Goal: Use online tool/utility: Utilize a website feature to perform a specific function

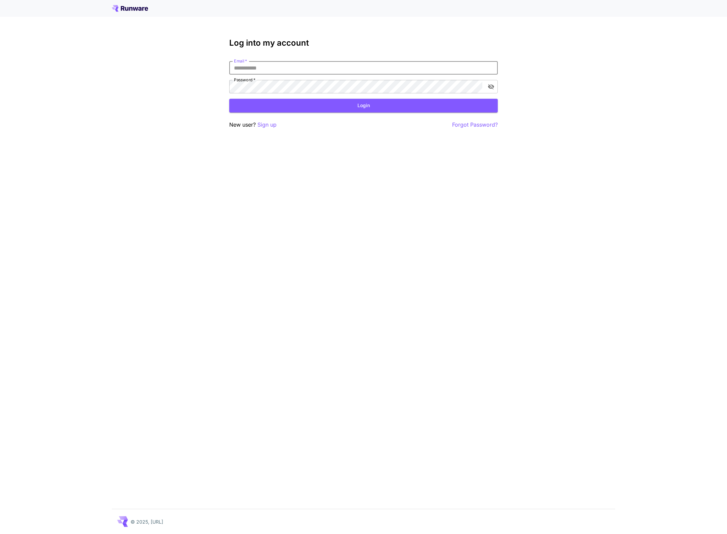
type input "**********"
click at [355, 107] on button "Login" at bounding box center [363, 106] width 269 height 14
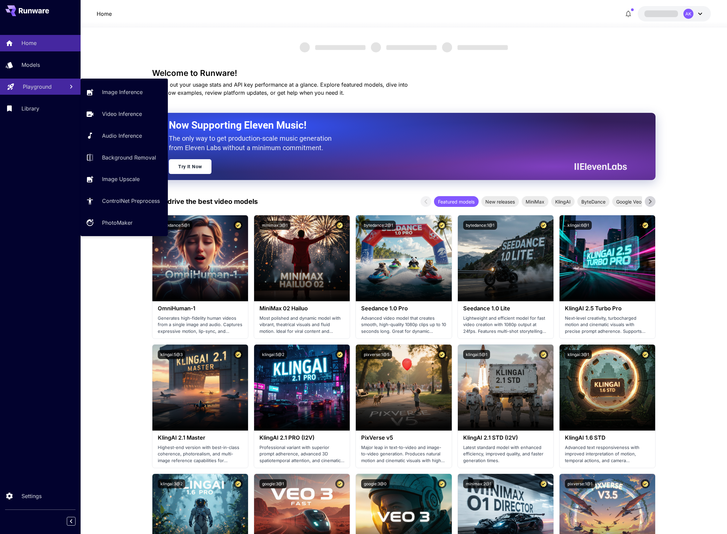
click at [33, 86] on p "Playground" at bounding box center [37, 87] width 29 height 8
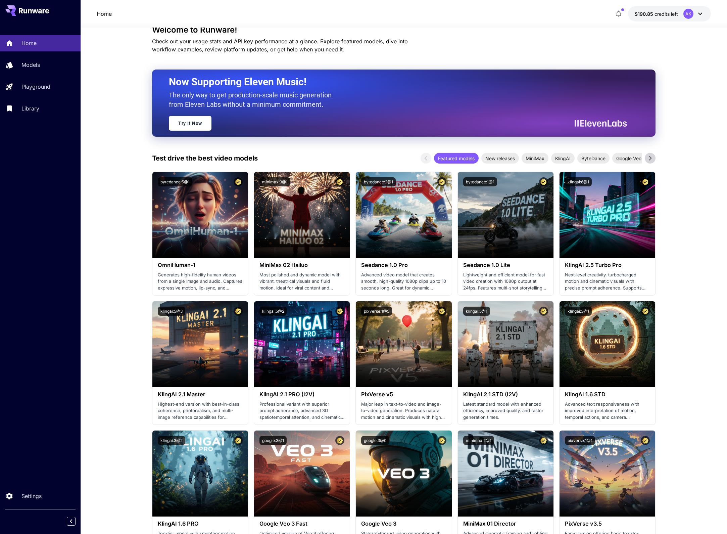
scroll to position [48, 0]
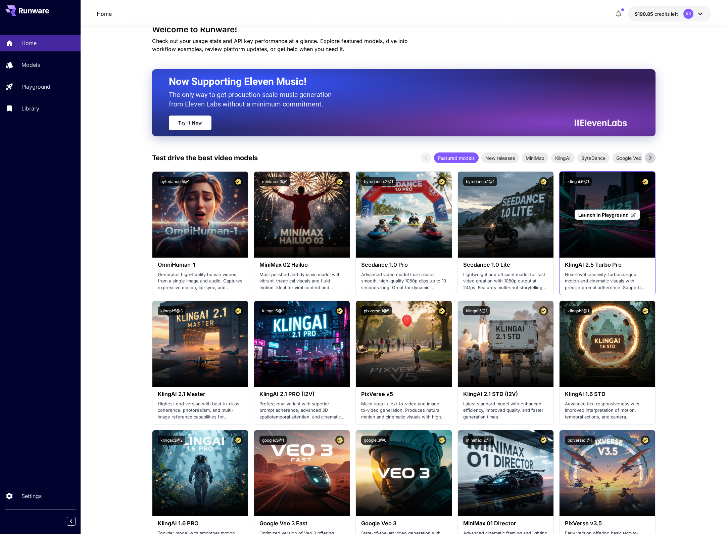
click at [618, 213] on span "Launch in Playground" at bounding box center [603, 215] width 50 height 6
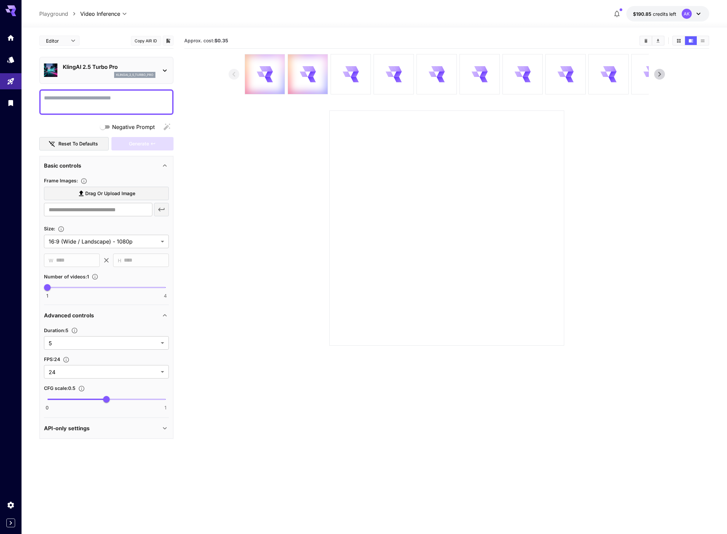
click at [133, 193] on span "Drag or upload image" at bounding box center [110, 193] width 50 height 8
click at [0, 0] on input "Drag or upload image" at bounding box center [0, 0] width 0 height 0
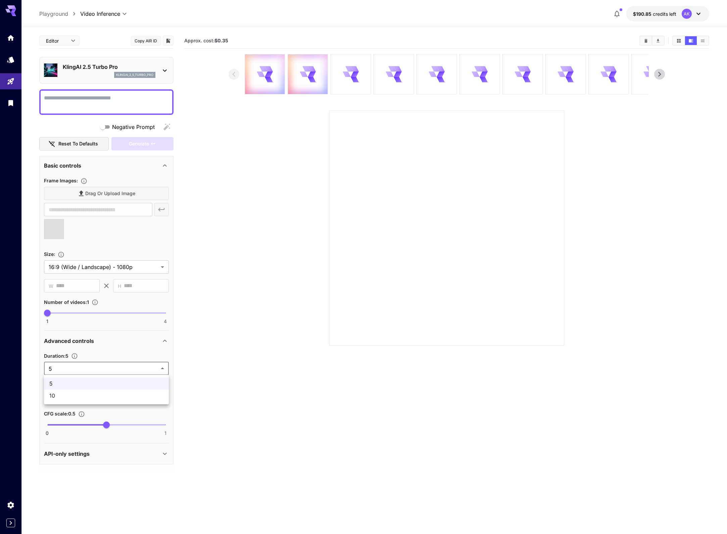
click at [93, 366] on body "**********" at bounding box center [363, 293] width 727 height 587
type input "**********"
click at [92, 367] on div at bounding box center [363, 267] width 727 height 534
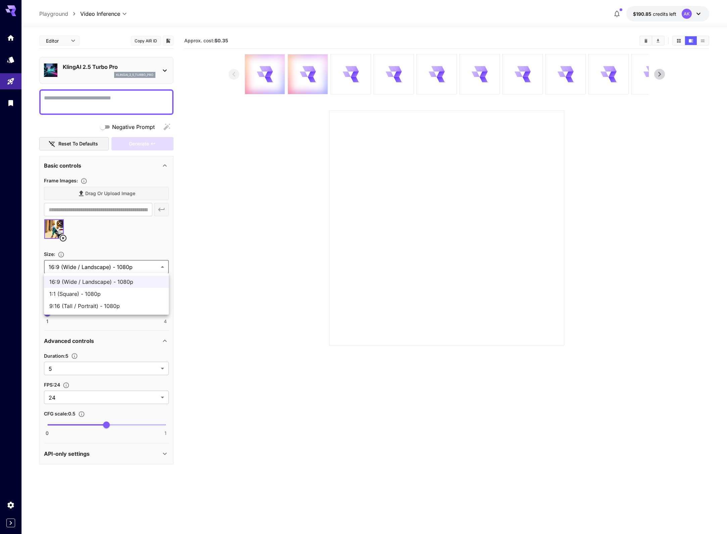
click at [124, 266] on body "**********" at bounding box center [363, 293] width 727 height 587
click at [136, 296] on span "1:1 (Square) - 1080p" at bounding box center [106, 294] width 114 height 8
type input "**********"
type input "****"
click at [102, 100] on textarea "Negative Prompt" at bounding box center [106, 102] width 125 height 16
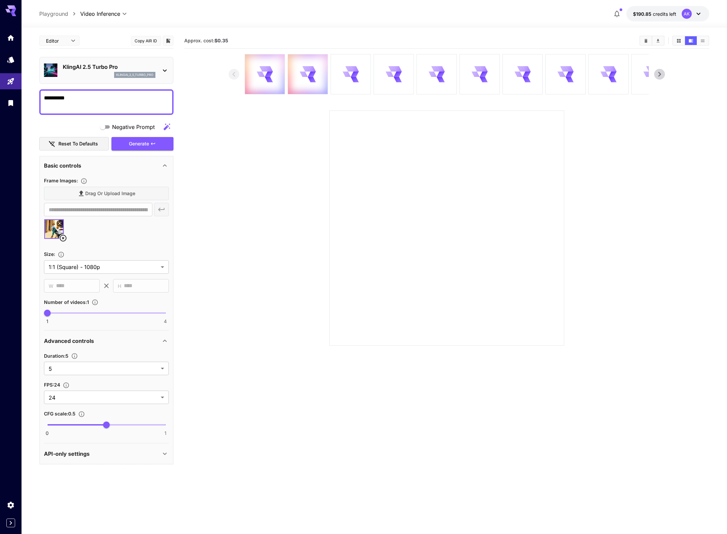
type textarea "**********"
click at [138, 146] on div "Generate" at bounding box center [142, 144] width 62 height 14
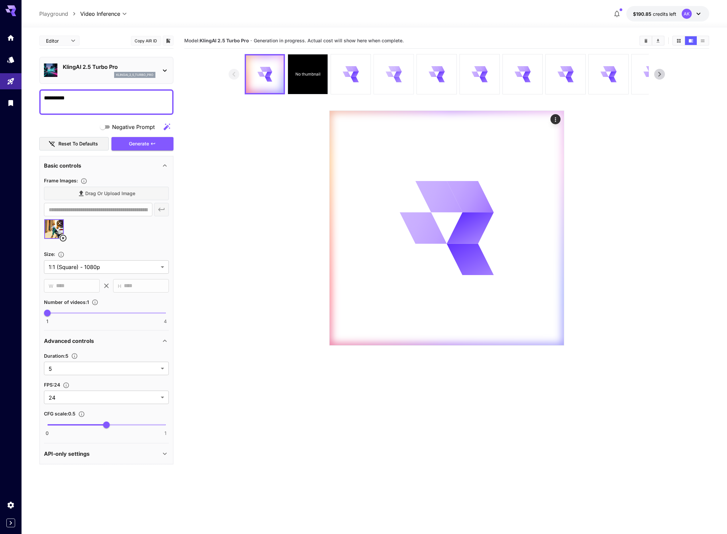
click at [390, 79] on icon at bounding box center [394, 74] width 16 height 16
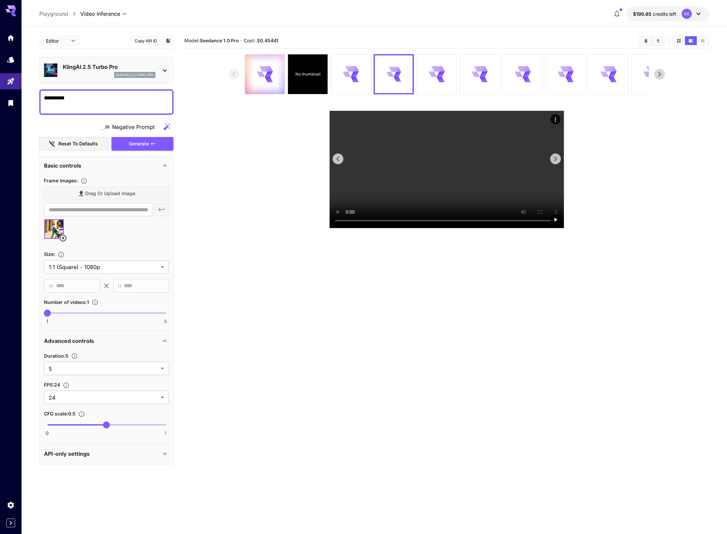
click at [447, 228] on video at bounding box center [447, 169] width 234 height 117
click at [348, 228] on video at bounding box center [447, 169] width 234 height 117
click at [353, 72] on icon at bounding box center [354, 74] width 7 height 9
click at [350, 228] on video at bounding box center [447, 169] width 234 height 117
click at [312, 81] on div "No thumbnail" at bounding box center [308, 74] width 40 height 40
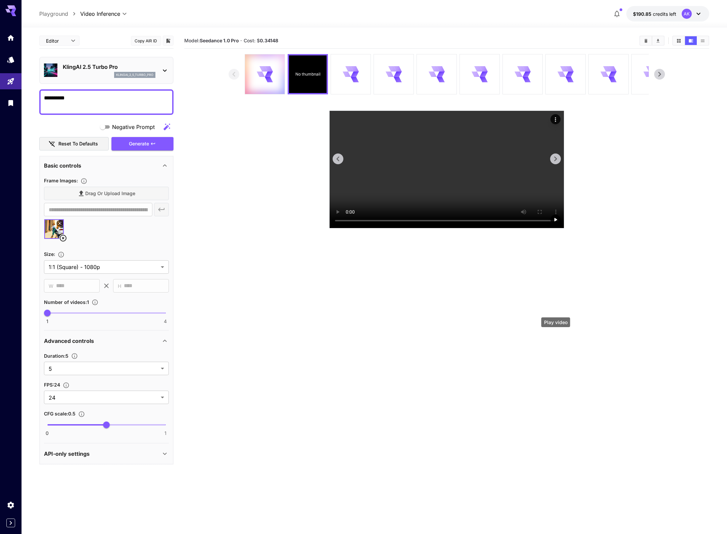
click at [556, 221] on icon "Play video" at bounding box center [555, 219] width 3 height 3
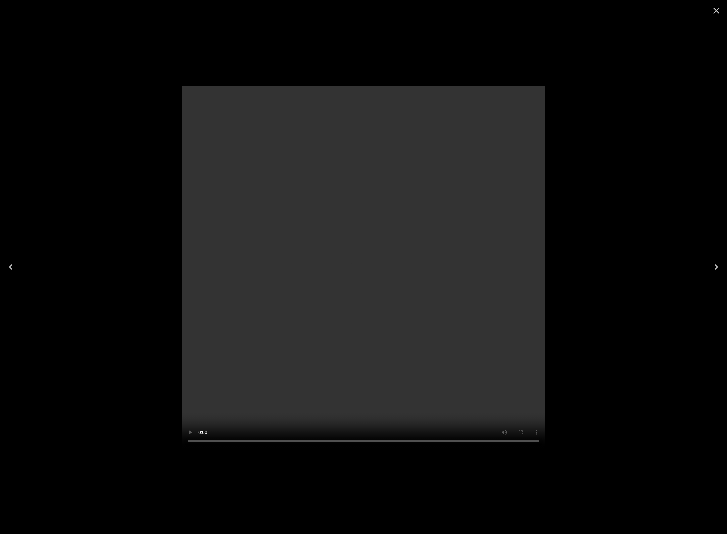
click at [360, 267] on video at bounding box center [363, 267] width 362 height 362
click at [713, 8] on icon "Close" at bounding box center [716, 10] width 11 height 11
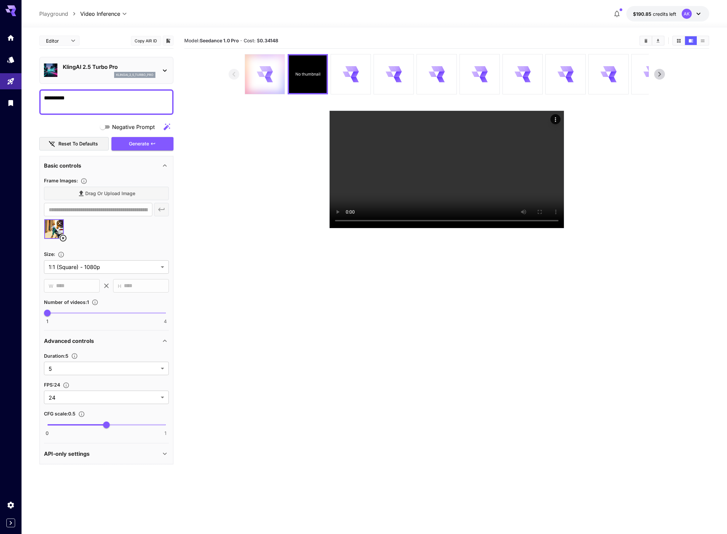
click at [256, 77] on div at bounding box center [265, 74] width 40 height 40
click at [555, 221] on icon "Play video" at bounding box center [555, 219] width 7 height 7
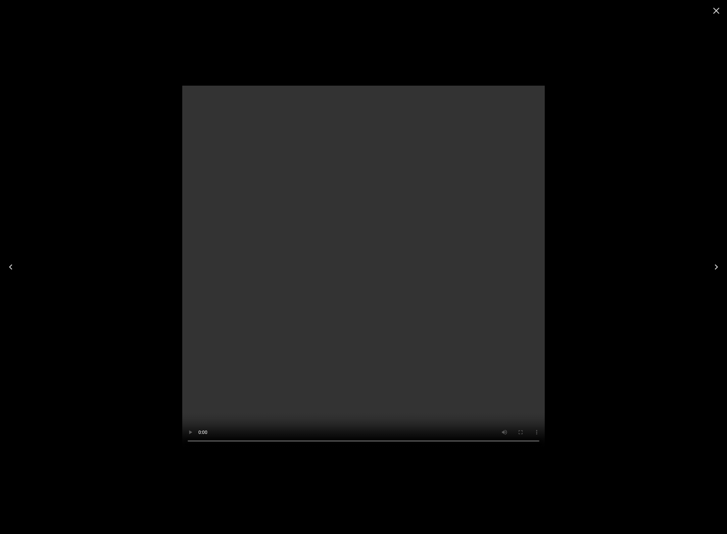
click at [366, 274] on video at bounding box center [363, 267] width 362 height 362
click at [716, 8] on icon "Close" at bounding box center [716, 10] width 11 height 11
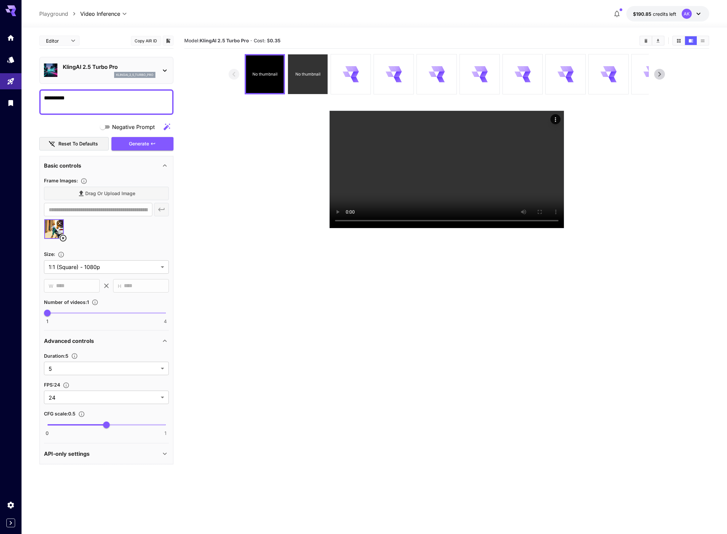
click at [300, 77] on p "No thumbnail" at bounding box center [307, 74] width 25 height 6
click at [446, 227] on video at bounding box center [447, 169] width 234 height 117
click at [350, 75] on icon at bounding box center [351, 74] width 16 height 16
click at [346, 228] on video at bounding box center [447, 169] width 234 height 117
click at [347, 228] on video at bounding box center [447, 169] width 234 height 117
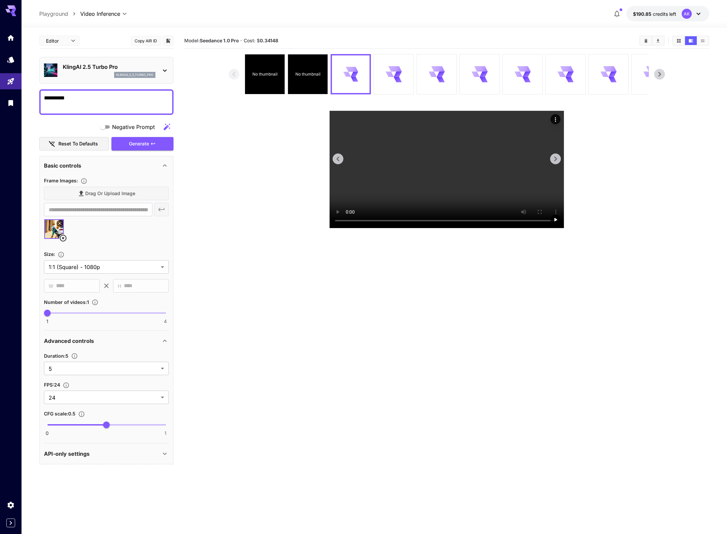
click at [349, 228] on video at bounding box center [447, 169] width 234 height 117
click at [84, 77] on div "klingai_2_5_turbo_pro" at bounding box center [109, 75] width 93 height 6
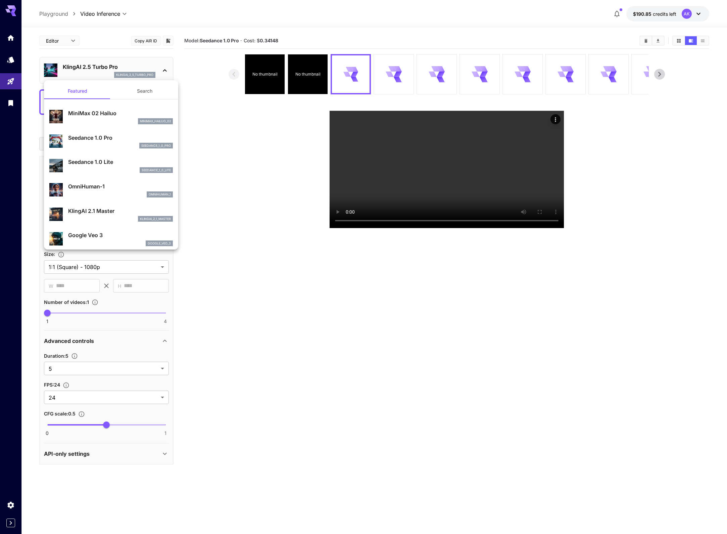
click at [114, 143] on div "seedance_1_0_pro" at bounding box center [120, 146] width 105 height 6
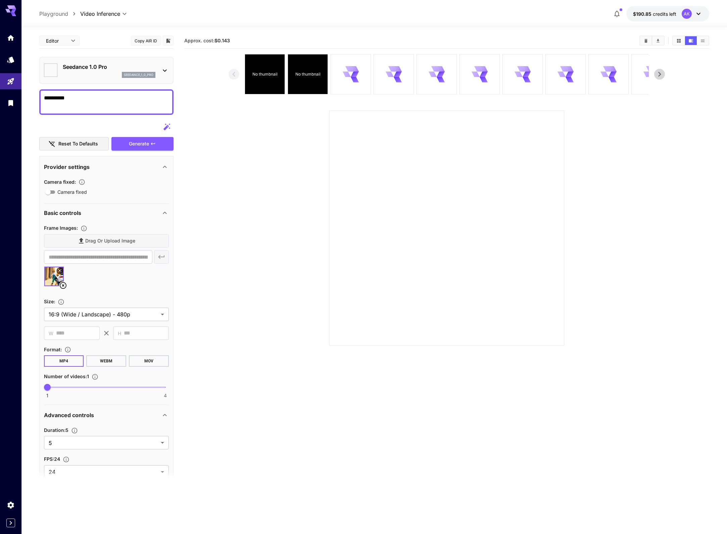
type input "**********"
type input "***"
click at [86, 100] on textarea "**********" at bounding box center [106, 102] width 125 height 16
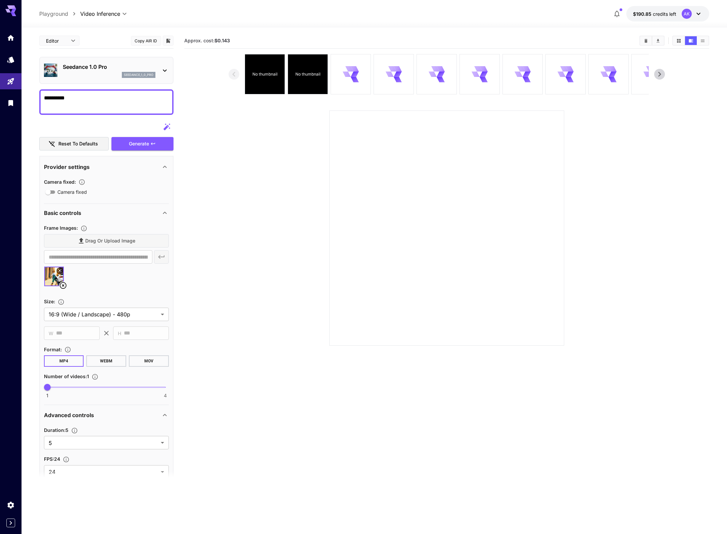
type textarea "*"
type textarea "***"
paste textarea "**********"
type textarea "**********"
type input "*"
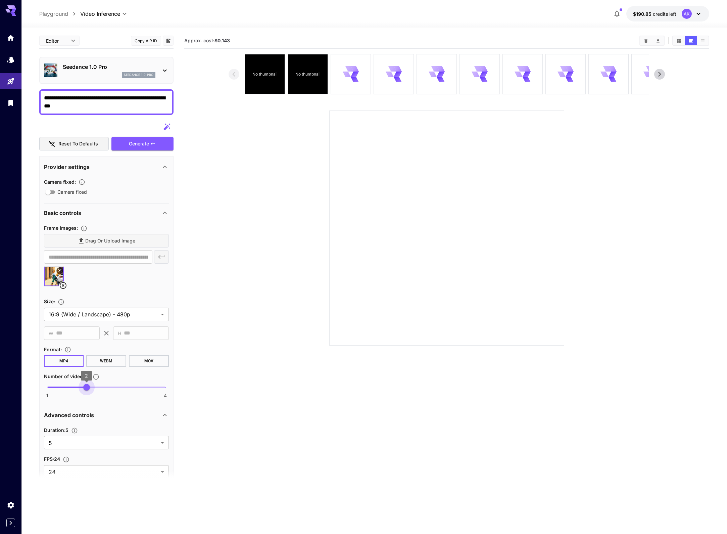
drag, startPoint x: 47, startPoint y: 385, endPoint x: 68, endPoint y: 385, distance: 20.5
click at [68, 385] on span "1 4 2" at bounding box center [106, 387] width 118 height 10
click at [144, 142] on div "Generate" at bounding box center [142, 144] width 62 height 14
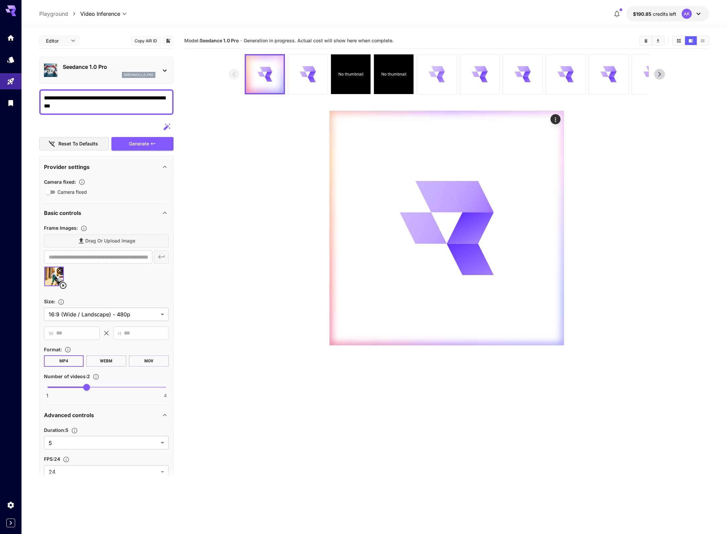
click at [440, 79] on icon at bounding box center [441, 79] width 8 height 5
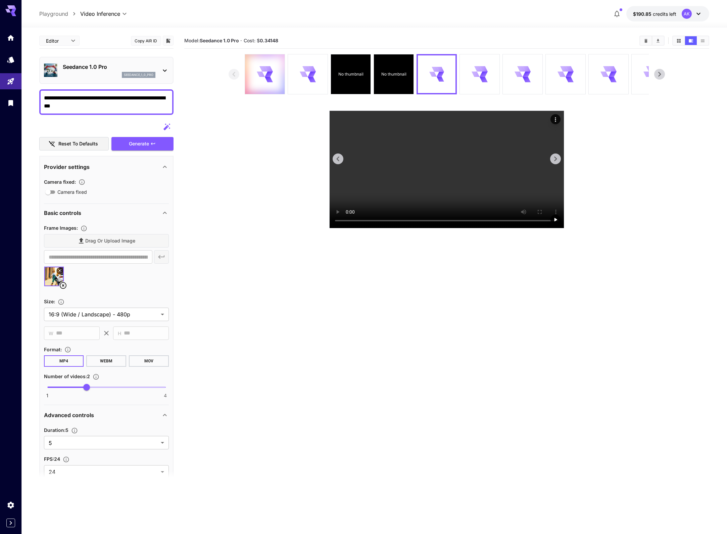
click at [447, 226] on video at bounding box center [447, 169] width 234 height 117
click at [531, 77] on div at bounding box center [523, 74] width 40 height 40
click at [554, 223] on icon "Play video" at bounding box center [555, 219] width 7 height 7
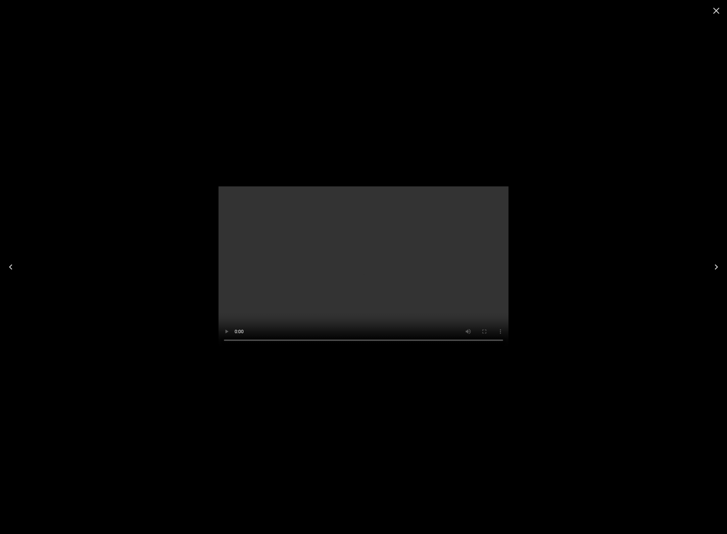
click at [364, 263] on video at bounding box center [363, 266] width 290 height 161
click at [720, 10] on icon "Close" at bounding box center [716, 10] width 11 height 11
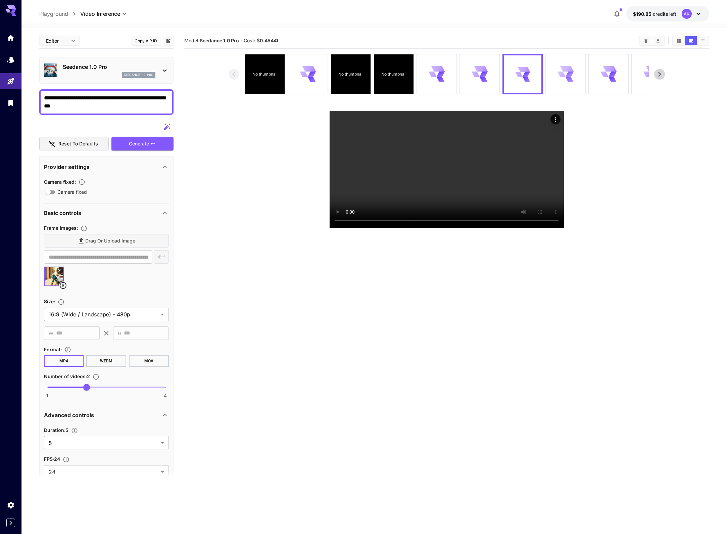
click at [575, 64] on div at bounding box center [566, 74] width 40 height 40
click at [556, 223] on icon "Play video" at bounding box center [555, 219] width 7 height 7
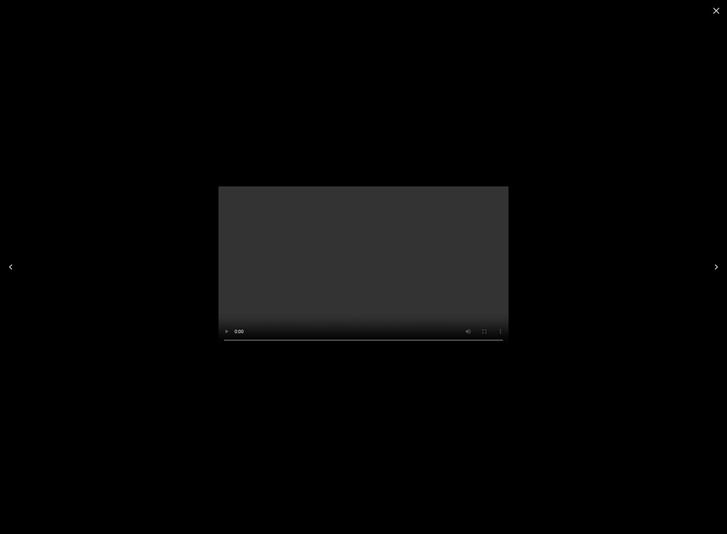
click at [368, 269] on video at bounding box center [363, 266] width 290 height 161
click at [717, 10] on icon "Close" at bounding box center [716, 11] width 6 height 6
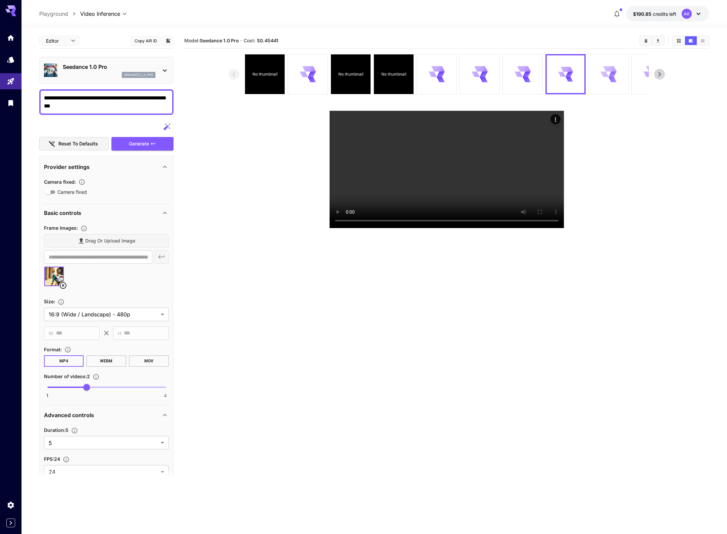
click at [606, 79] on icon at bounding box center [609, 74] width 16 height 16
click at [555, 222] on icon "Play video" at bounding box center [555, 219] width 7 height 7
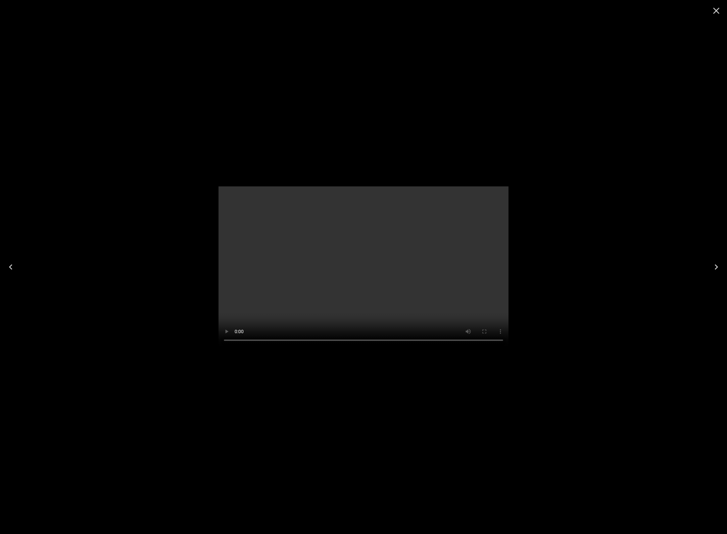
click at [368, 271] on video at bounding box center [363, 266] width 290 height 161
click at [717, 10] on icon "Close" at bounding box center [716, 11] width 6 height 6
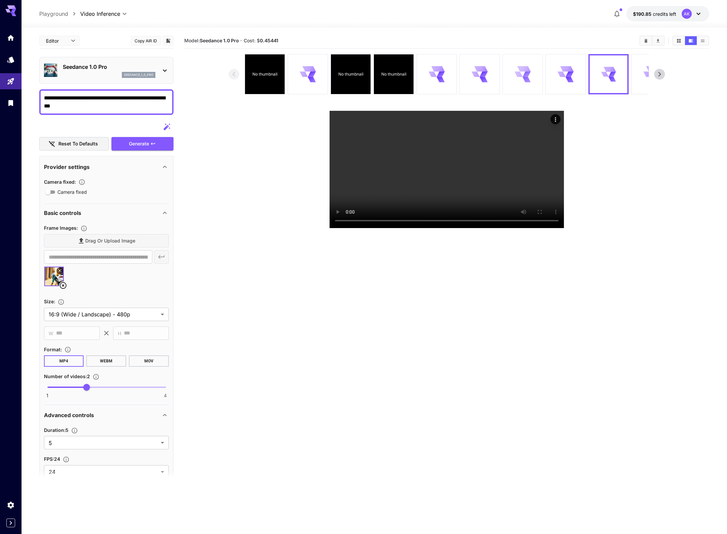
click at [533, 81] on div at bounding box center [523, 74] width 40 height 40
click at [557, 223] on icon "Play video" at bounding box center [555, 219] width 7 height 7
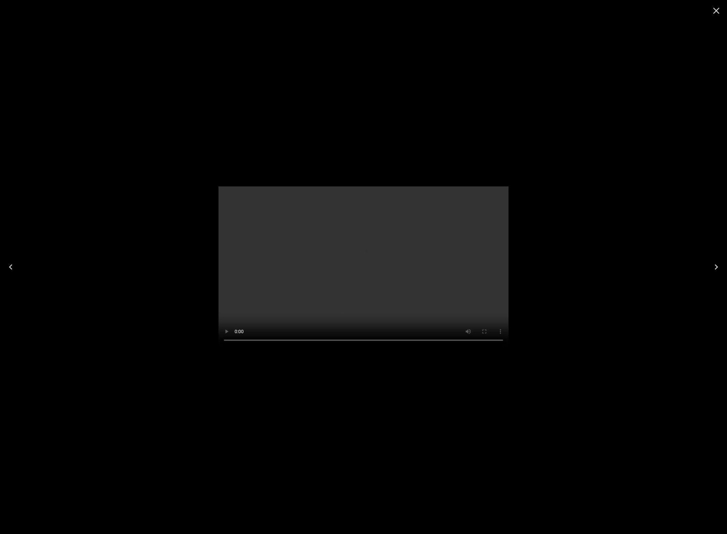
click at [360, 269] on video at bounding box center [363, 266] width 290 height 161
click at [716, 13] on icon "Close" at bounding box center [716, 10] width 11 height 11
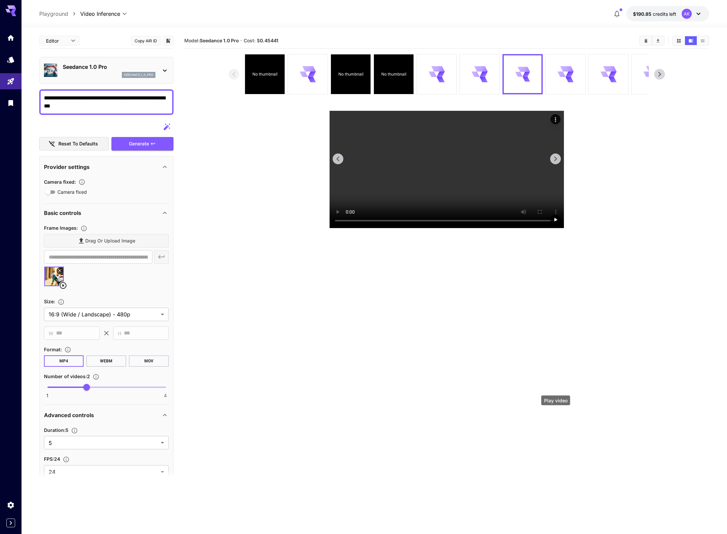
click at [557, 223] on icon "Play video" at bounding box center [555, 219] width 7 height 7
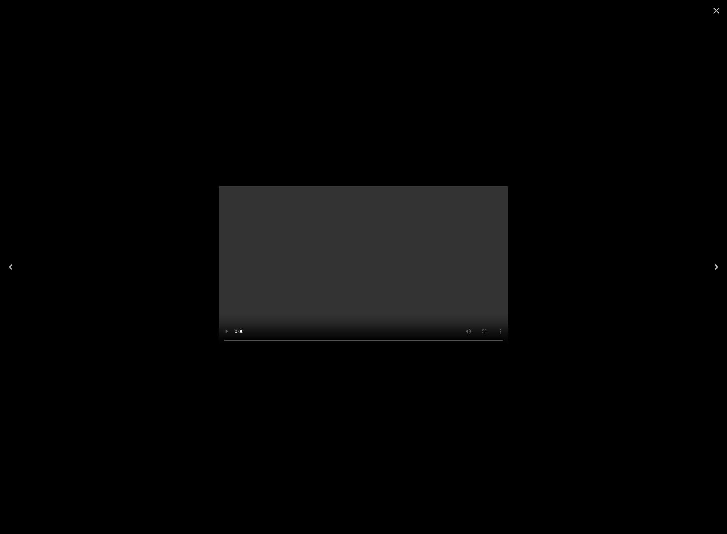
click at [719, 13] on icon "Close" at bounding box center [716, 10] width 11 height 11
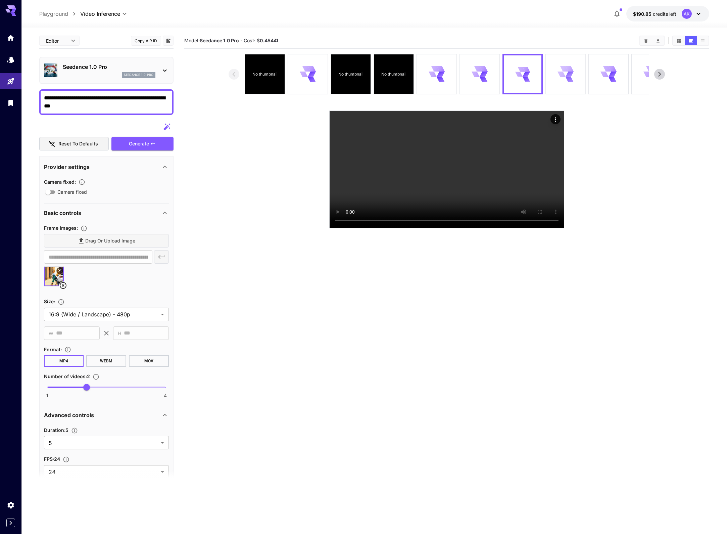
click at [577, 71] on div at bounding box center [566, 74] width 40 height 40
click at [554, 223] on icon "Play video" at bounding box center [555, 219] width 7 height 7
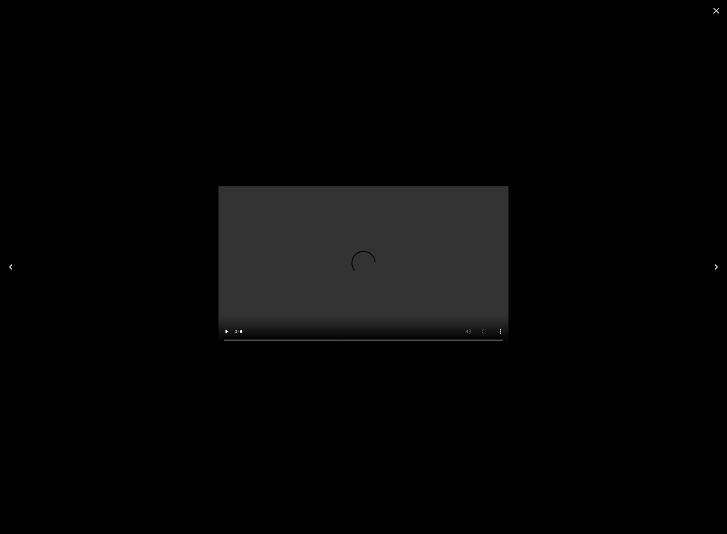
click at [717, 9] on icon "Close" at bounding box center [716, 10] width 11 height 11
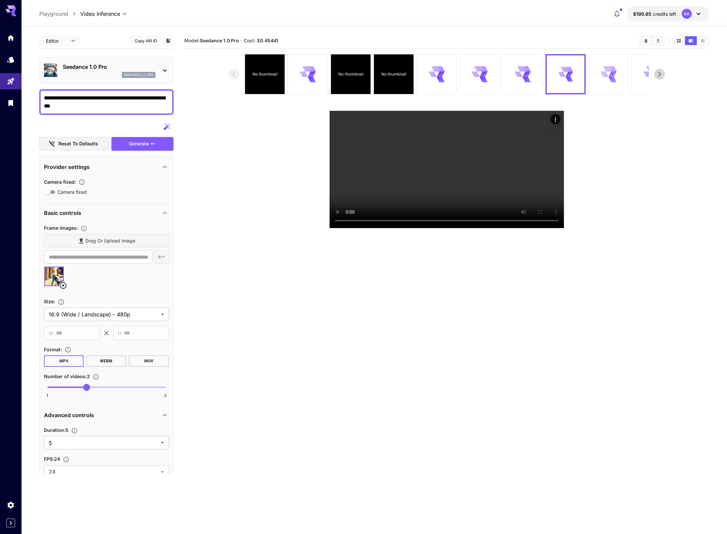
click at [607, 74] on icon at bounding box center [609, 74] width 16 height 16
click at [557, 216] on icon "Play video" at bounding box center [555, 219] width 7 height 7
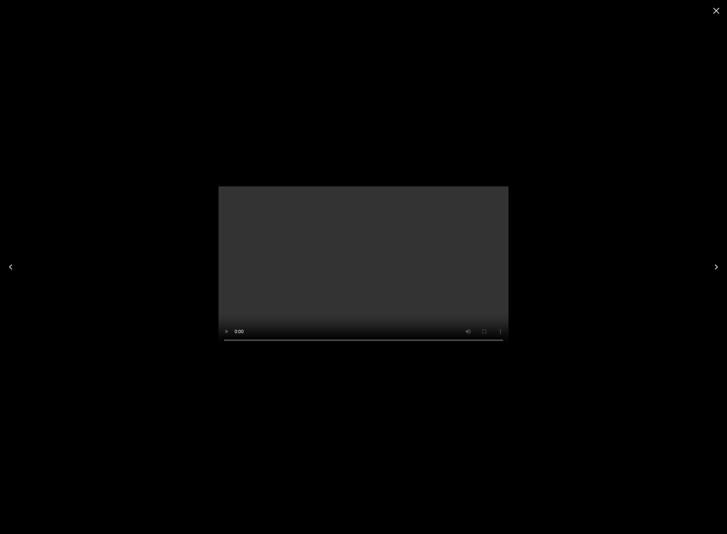
click at [355, 264] on video at bounding box center [363, 266] width 290 height 161
click at [719, 14] on icon "Close" at bounding box center [716, 10] width 11 height 11
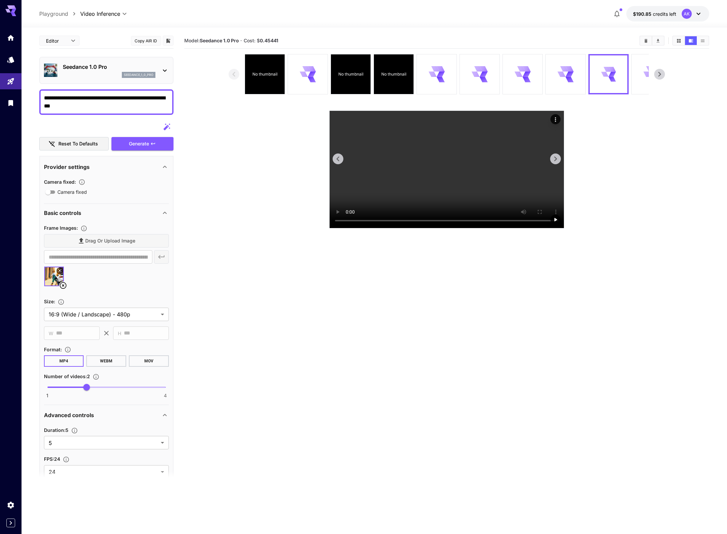
click at [559, 120] on button "Actions" at bounding box center [555, 119] width 10 height 10
click at [555, 117] on icon "Actions" at bounding box center [555, 119] width 7 height 7
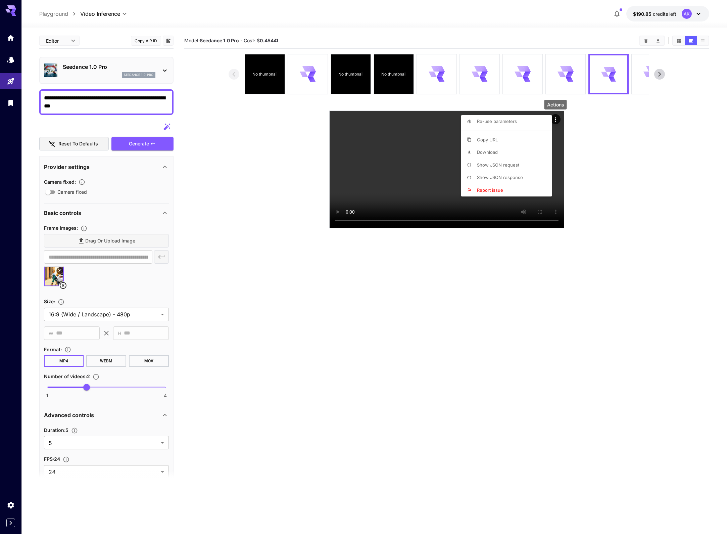
click at [506, 149] on li "Download" at bounding box center [508, 152] width 95 height 13
click at [255, 66] on div at bounding box center [363, 267] width 727 height 534
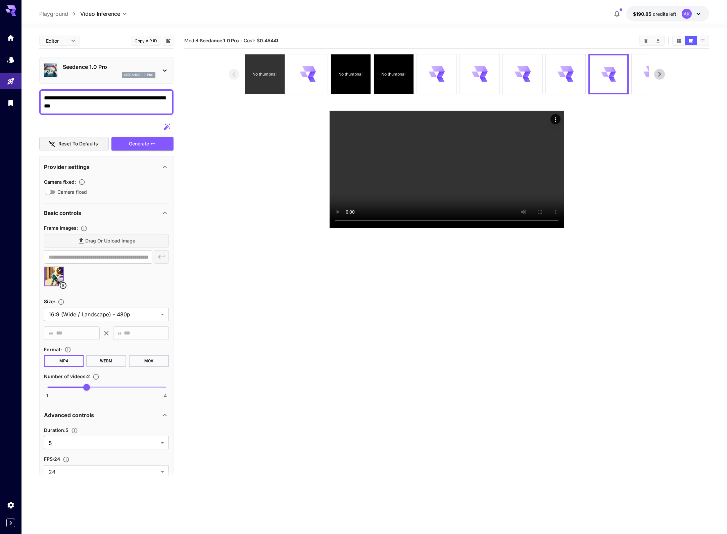
click at [259, 80] on div "No thumbnail" at bounding box center [265, 74] width 40 height 40
click at [556, 221] on icon "Play video" at bounding box center [555, 219] width 3 height 3
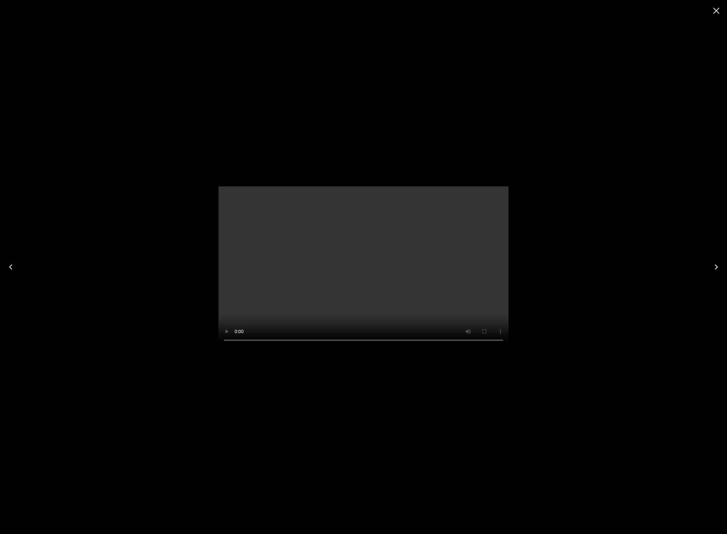
click at [369, 270] on video at bounding box center [363, 266] width 290 height 161
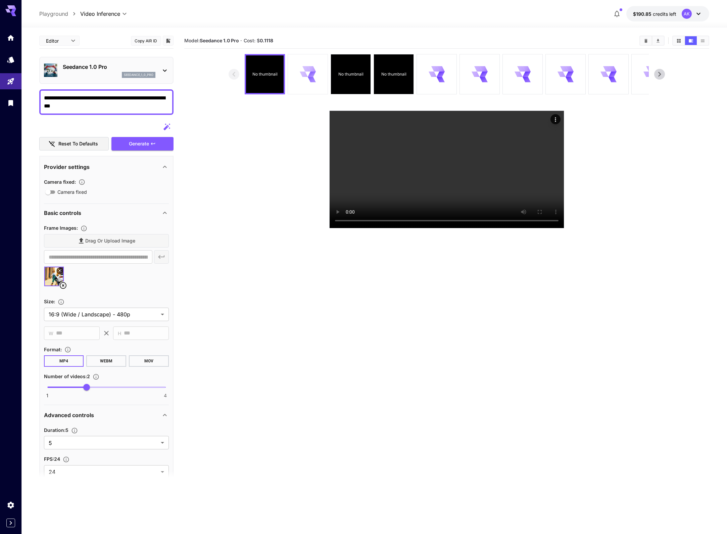
click at [311, 73] on icon at bounding box center [311, 74] width 9 height 8
click at [556, 225] on button "Play video" at bounding box center [555, 219] width 10 height 10
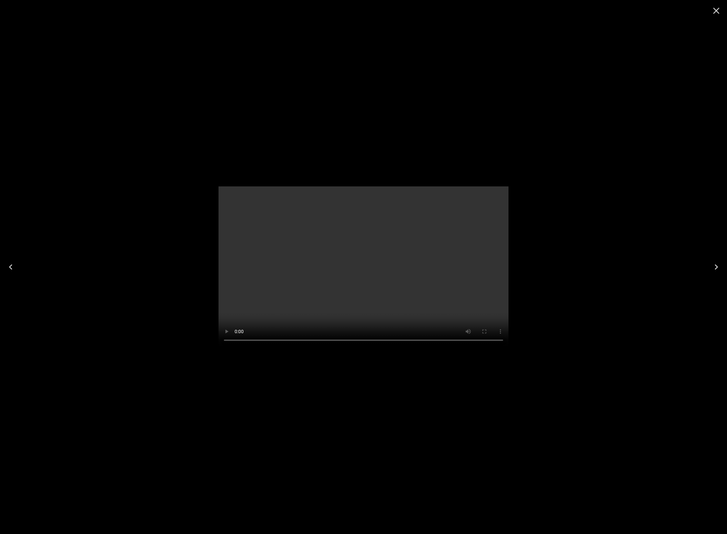
click at [367, 267] on video at bounding box center [363, 266] width 290 height 161
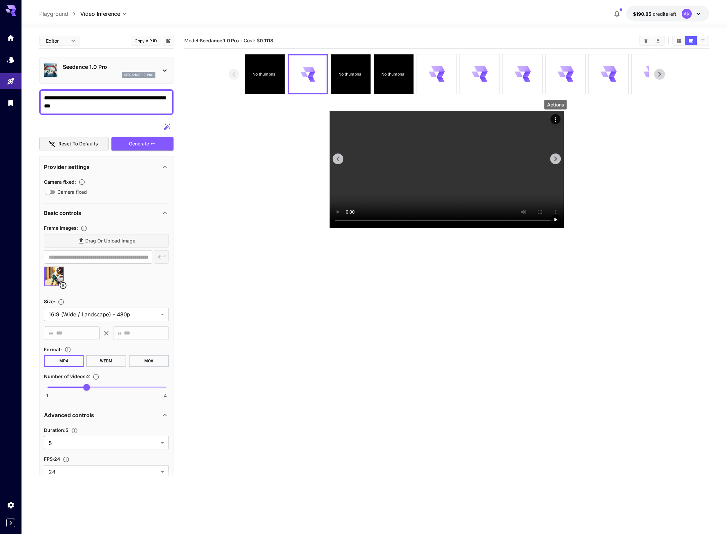
click at [559, 121] on button "Actions" at bounding box center [555, 119] width 10 height 10
click at [556, 121] on icon "Actions" at bounding box center [555, 119] width 7 height 7
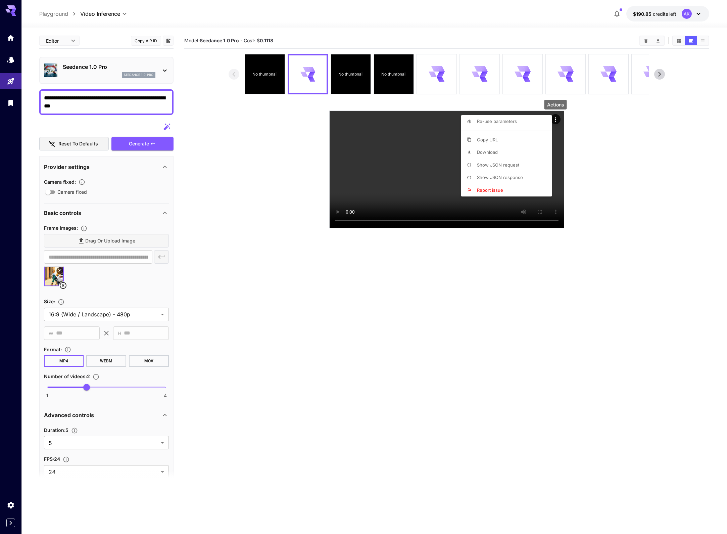
click at [516, 147] on li "Download" at bounding box center [508, 152] width 95 height 13
